Goal: Transaction & Acquisition: Purchase product/service

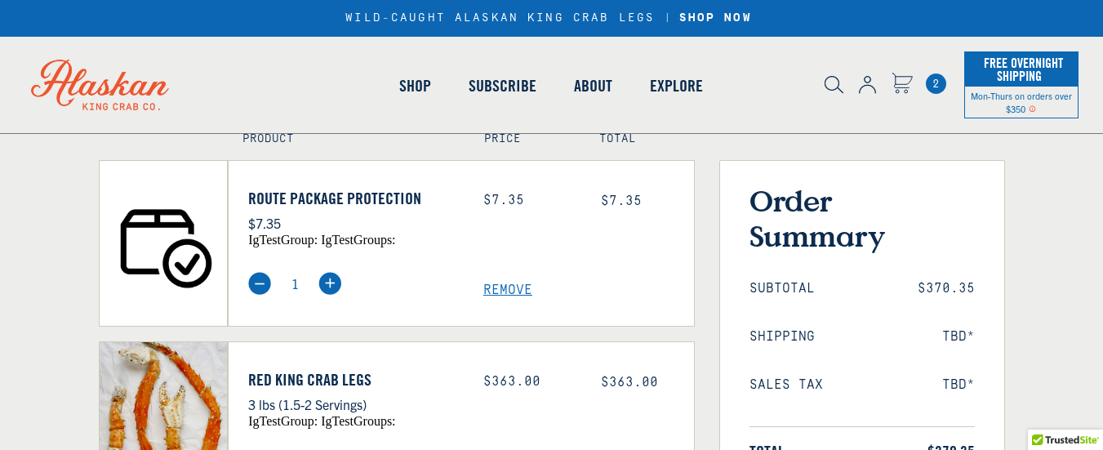
scroll to position [141, 0]
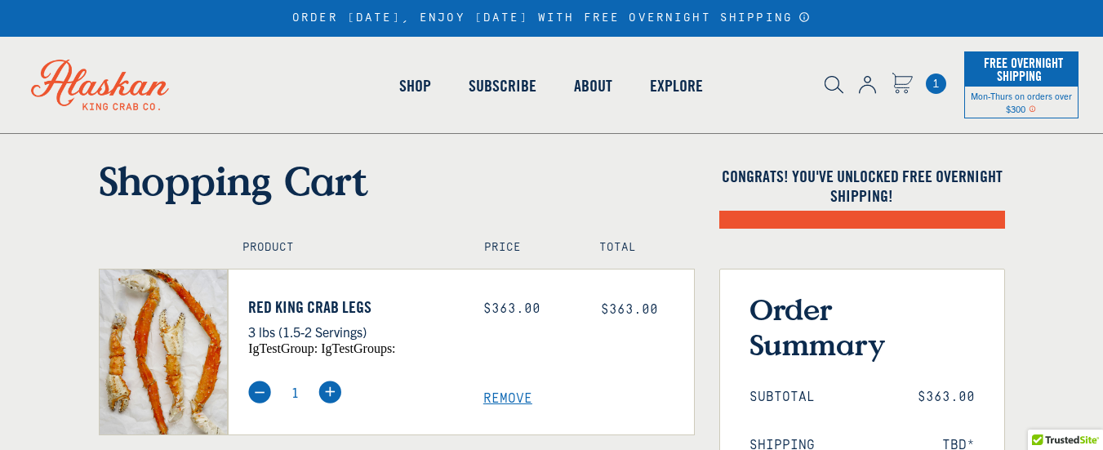
scroll to position [141, 0]
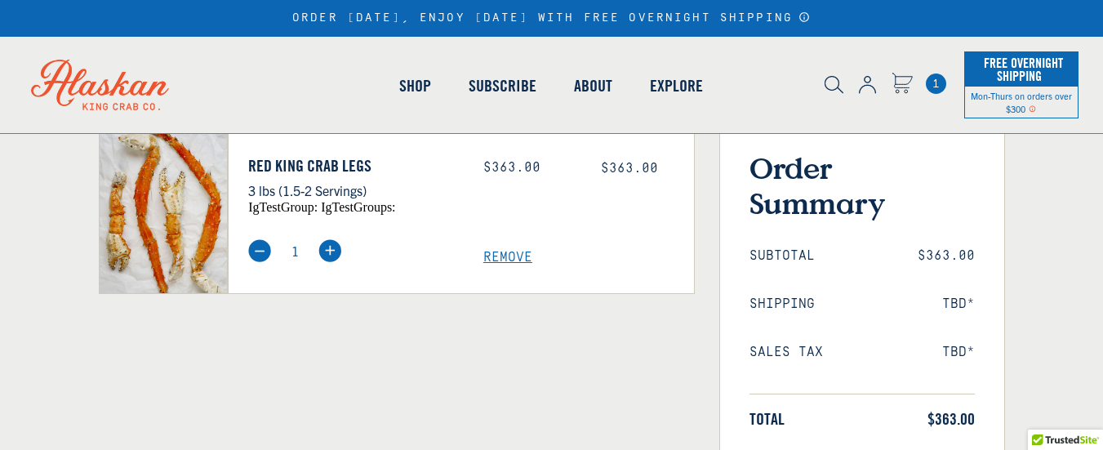
click at [522, 256] on span "Remove" at bounding box center [588, 258] width 211 height 16
